Goal: Complete application form

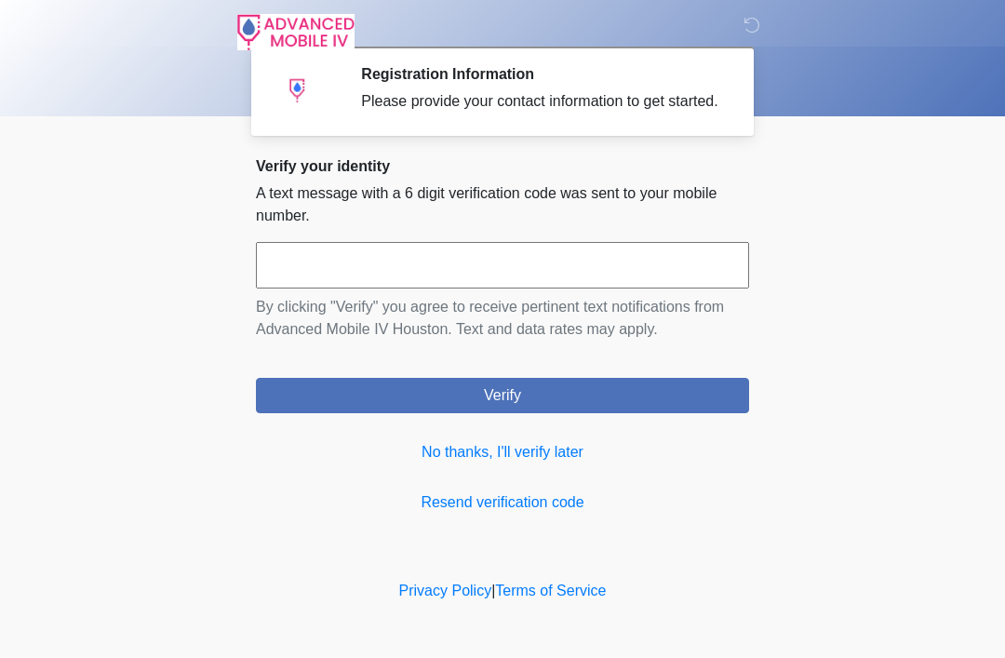
click at [517, 317] on p "By clicking "Verify" you agree to receive pertinent text notifications from Adv…" at bounding box center [502, 318] width 493 height 45
click at [549, 288] on input "text" at bounding box center [502, 265] width 493 height 47
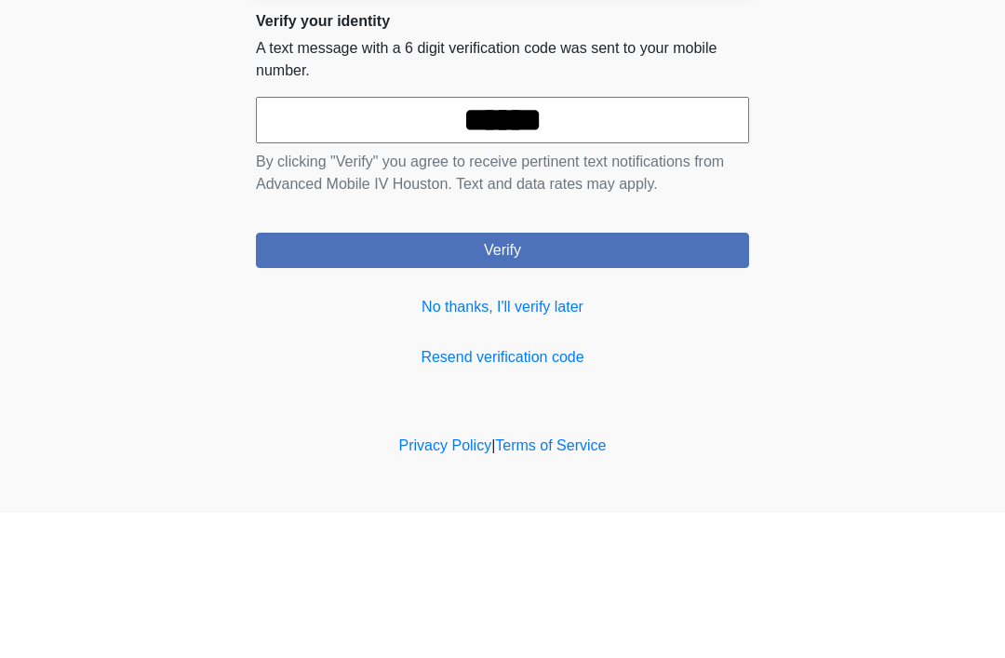
type input "******"
click at [681, 378] on button "Verify" at bounding box center [502, 395] width 493 height 35
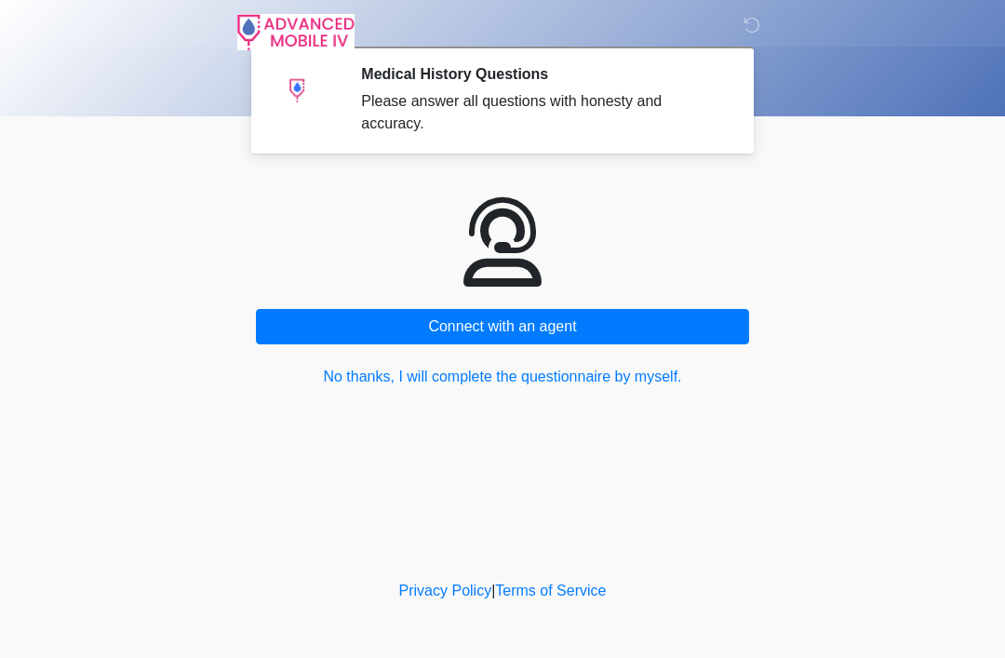
click at [630, 383] on button "No thanks, I will complete the questionnaire by myself." at bounding box center [502, 376] width 493 height 35
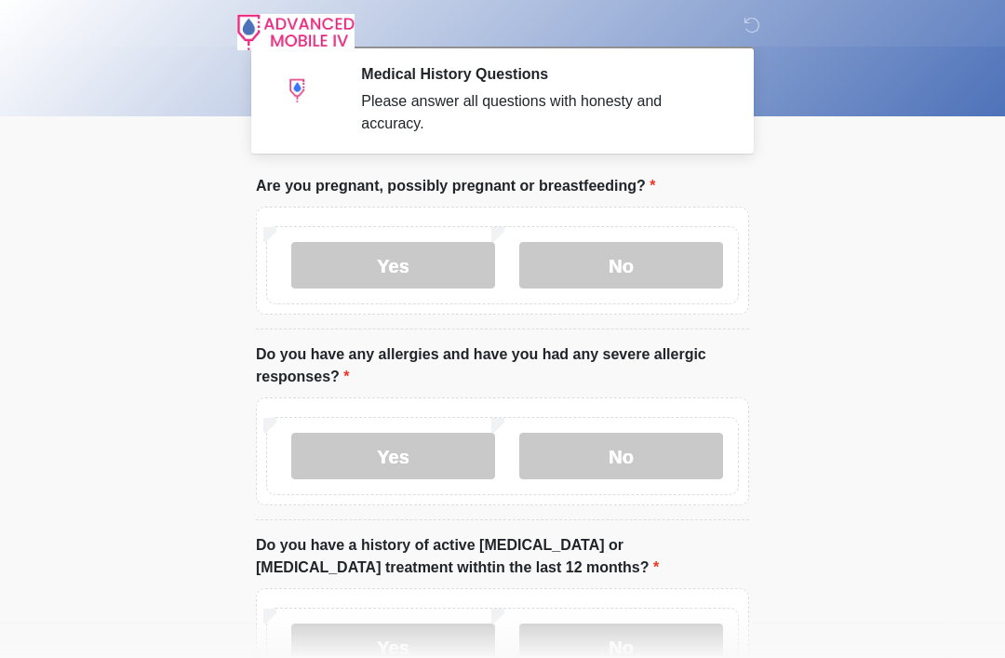
click at [654, 273] on label "No" at bounding box center [621, 265] width 204 height 47
click at [616, 454] on label "No" at bounding box center [621, 456] width 204 height 47
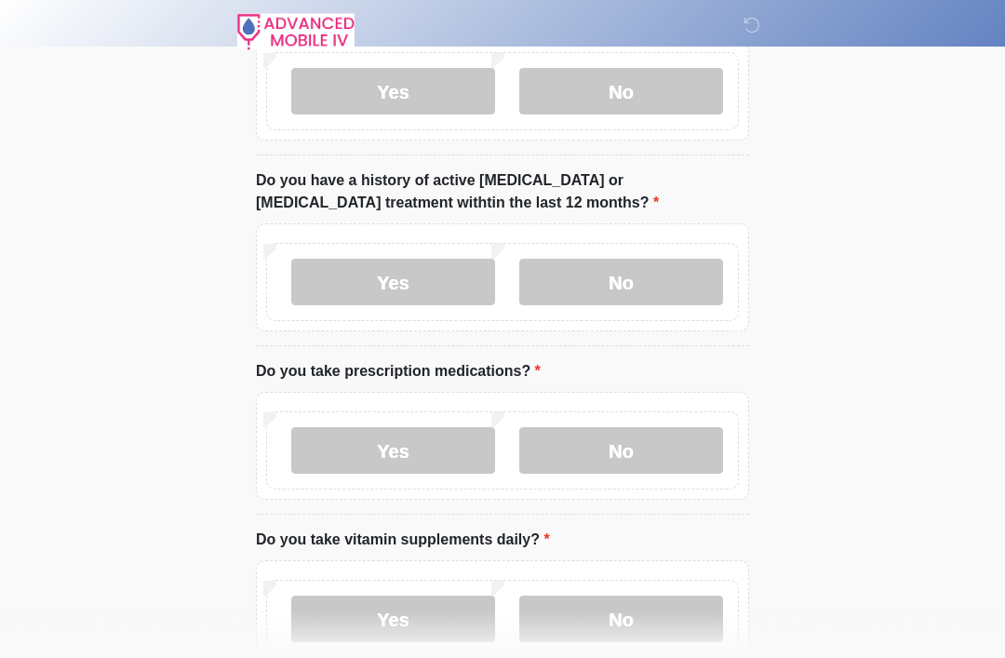
click at [655, 285] on label "No" at bounding box center [621, 283] width 204 height 47
click at [638, 462] on label "No" at bounding box center [621, 450] width 204 height 47
click at [632, 624] on label "No" at bounding box center [621, 618] width 204 height 47
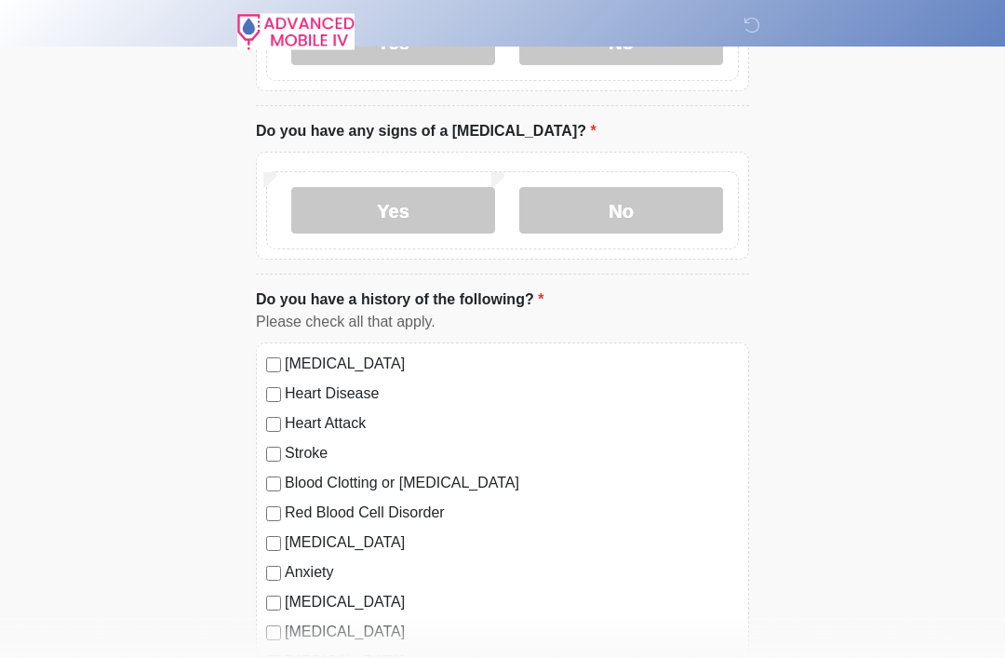
scroll to position [966, 0]
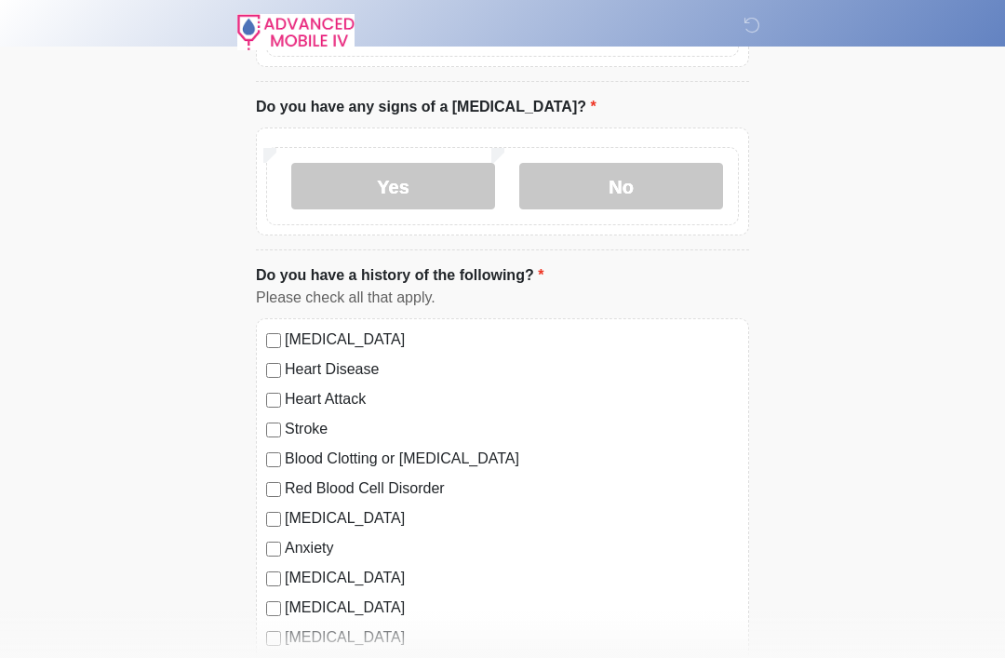
click at [653, 201] on label "No" at bounding box center [621, 186] width 204 height 47
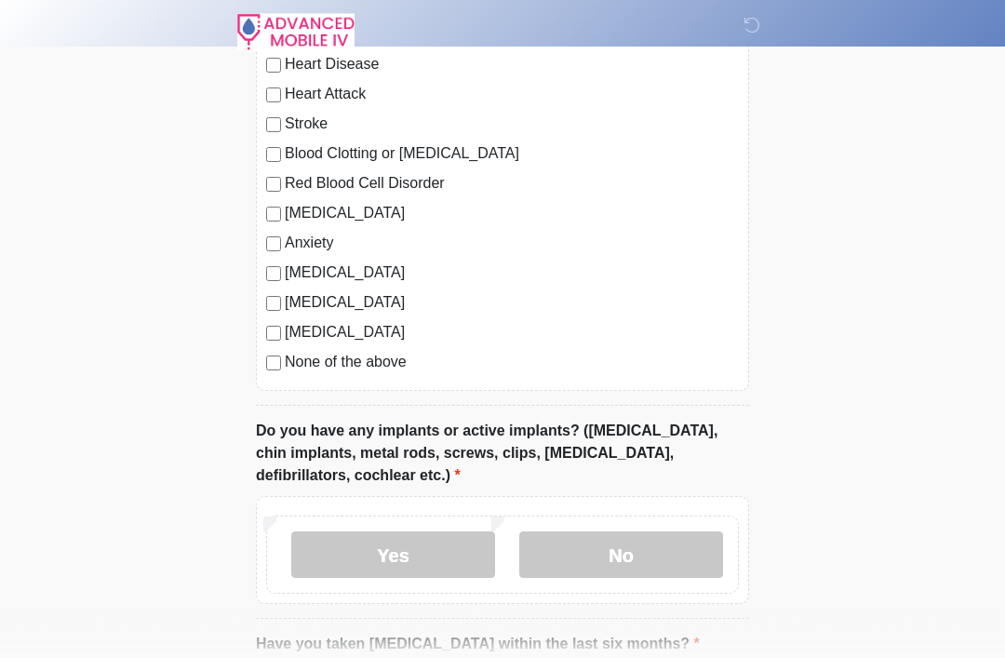
scroll to position [1271, 0]
click at [622, 564] on label "No" at bounding box center [621, 554] width 204 height 47
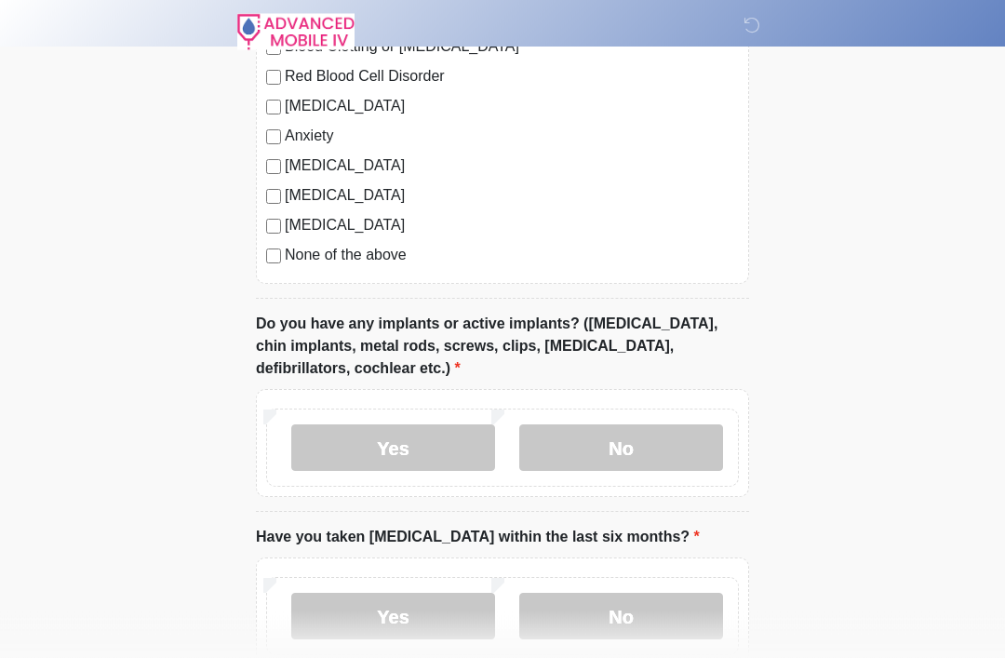
scroll to position [1488, 0]
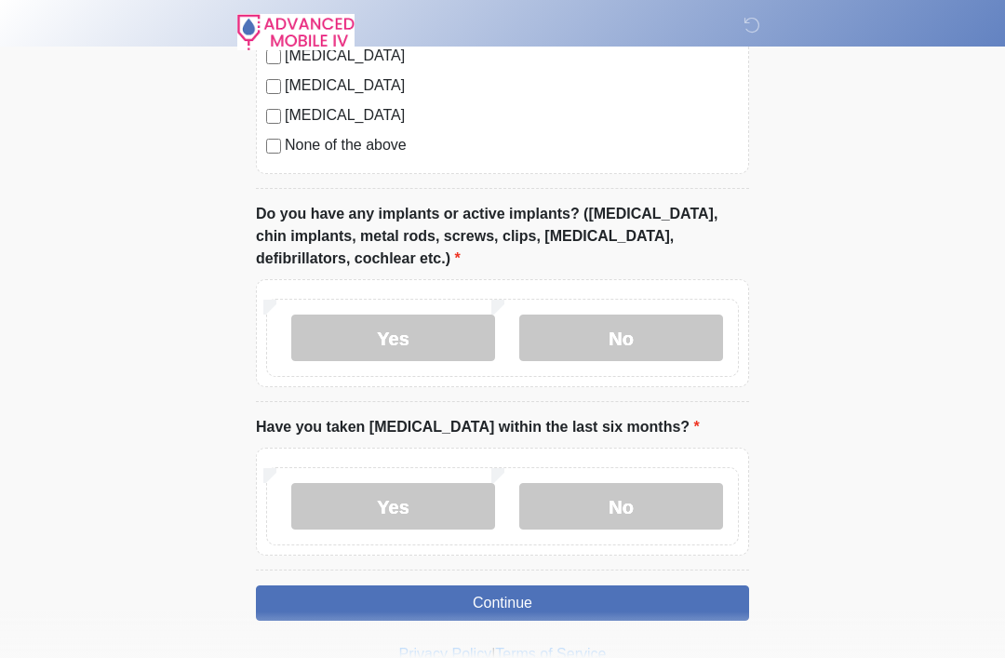
click at [670, 503] on label "No" at bounding box center [621, 506] width 204 height 47
click at [618, 614] on button "Continue" at bounding box center [502, 602] width 493 height 35
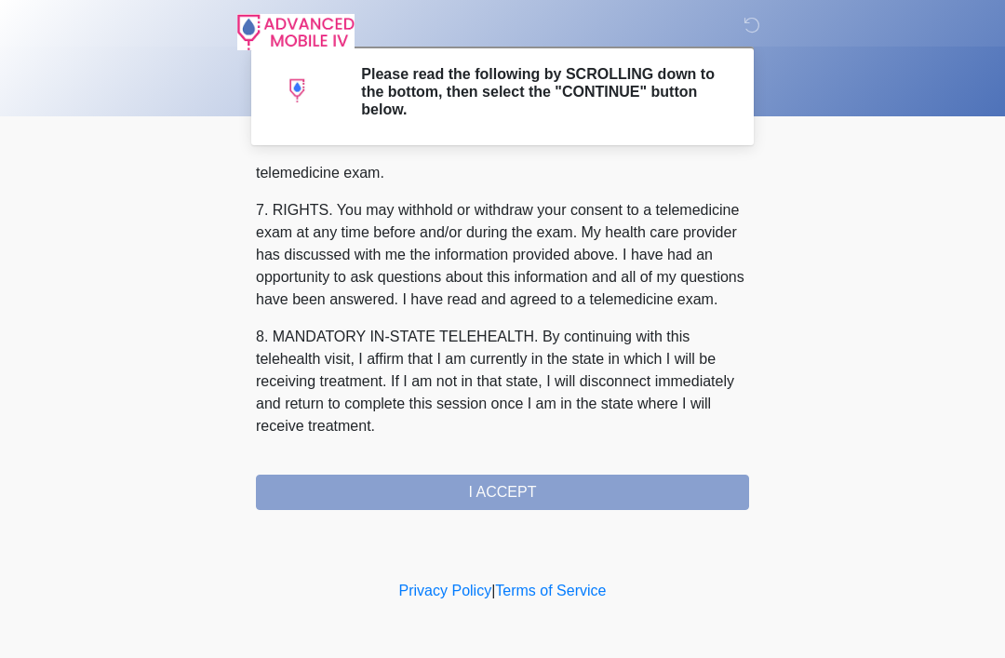
scroll to position [816, 0]
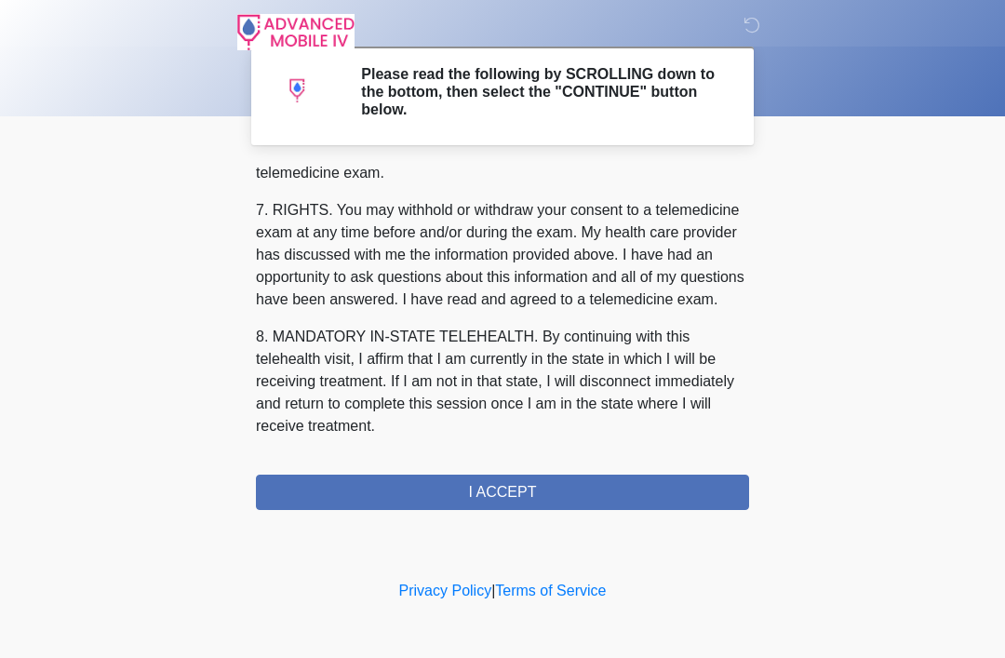
click at [566, 493] on button "I ACCEPT" at bounding box center [502, 491] width 493 height 35
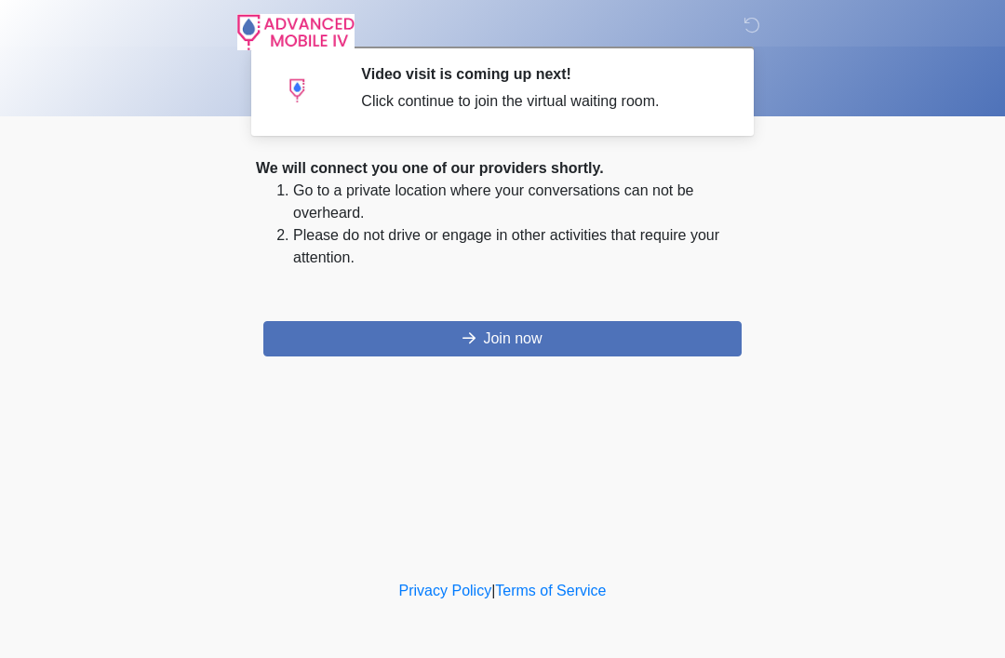
click at [666, 340] on button "Join now" at bounding box center [502, 338] width 478 height 35
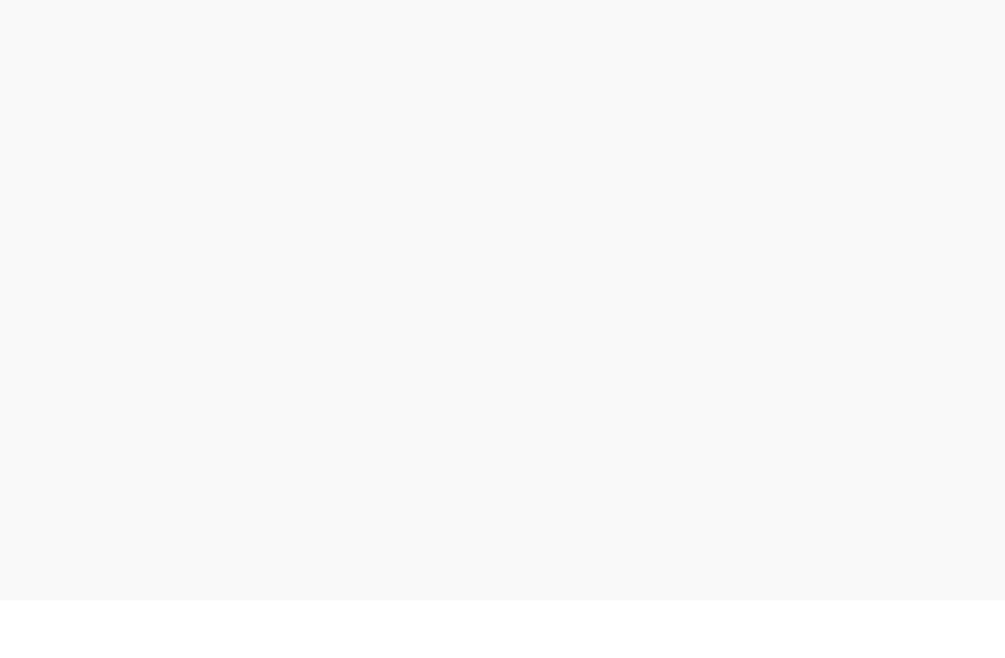
scroll to position [6, 0]
